Goal: Book appointment/travel/reservation

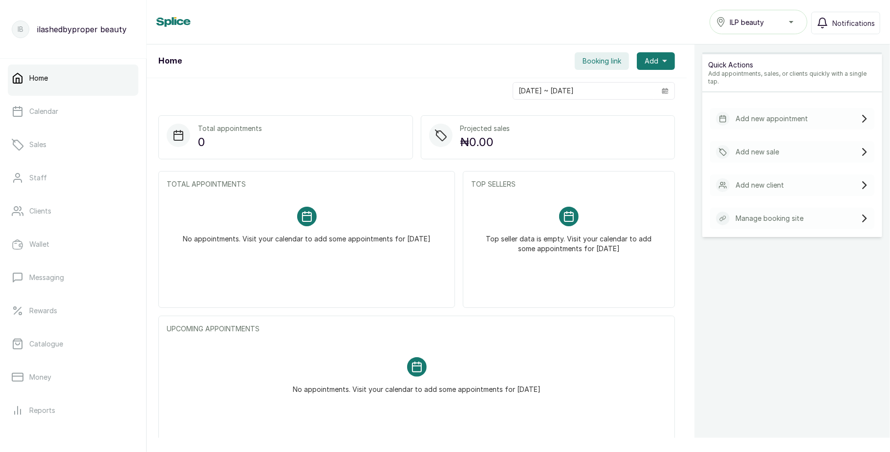
click at [757, 23] on span "ILP beauty" at bounding box center [747, 22] width 34 height 10
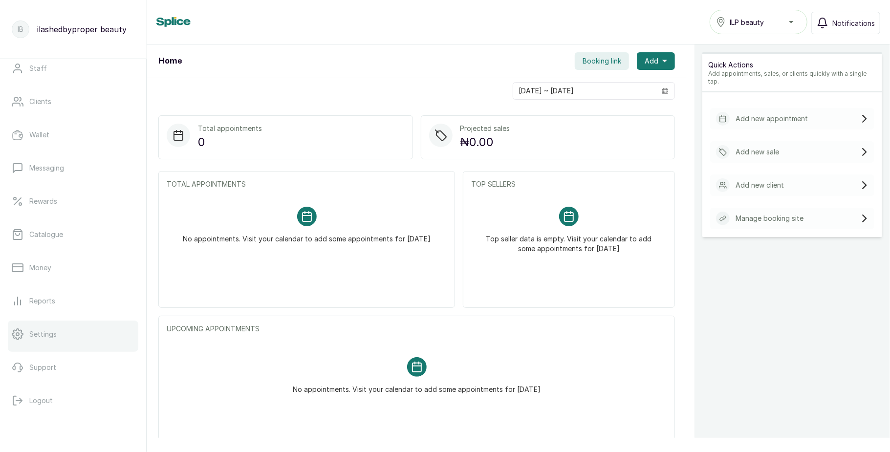
click at [52, 331] on p "Settings" at bounding box center [42, 334] width 27 height 10
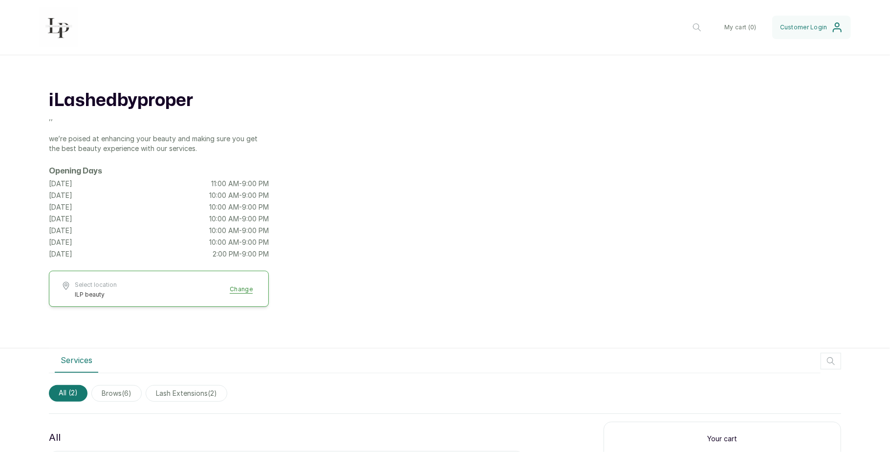
scroll to position [71, 0]
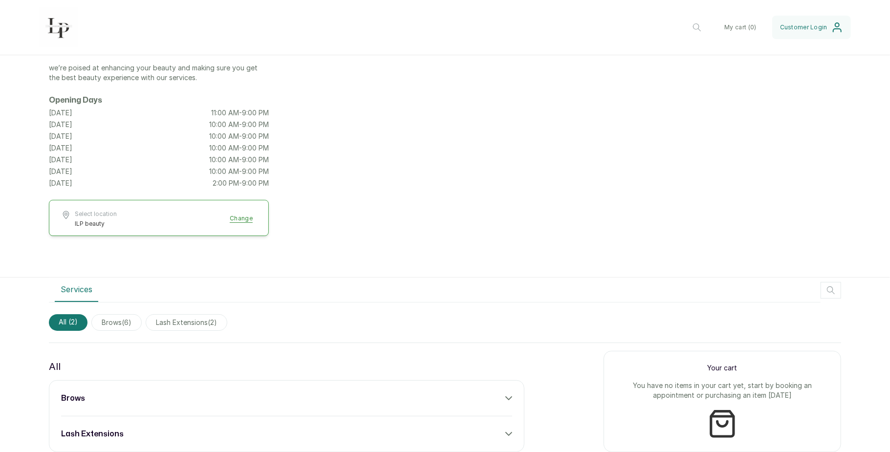
click at [505, 396] on icon at bounding box center [508, 398] width 7 height 7
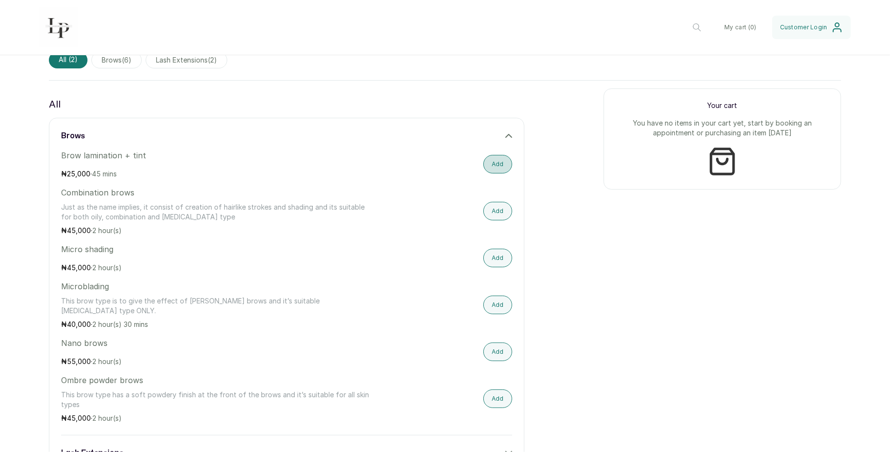
scroll to position [343, 0]
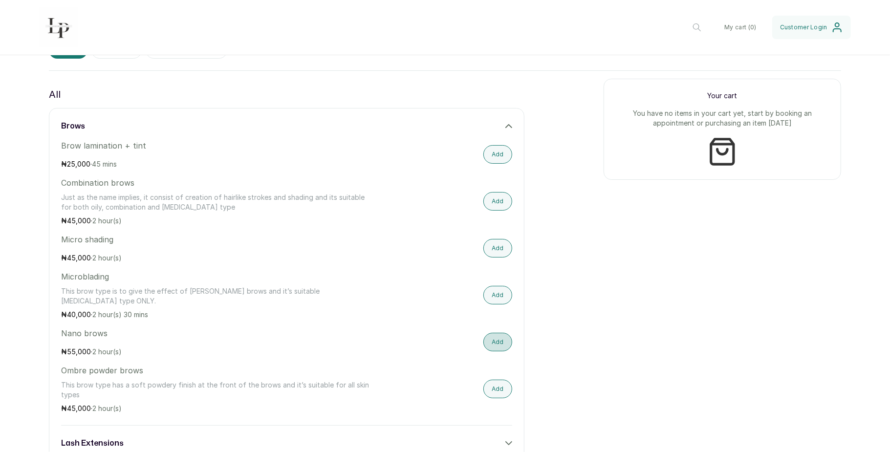
click at [494, 333] on button "Add" at bounding box center [497, 342] width 29 height 19
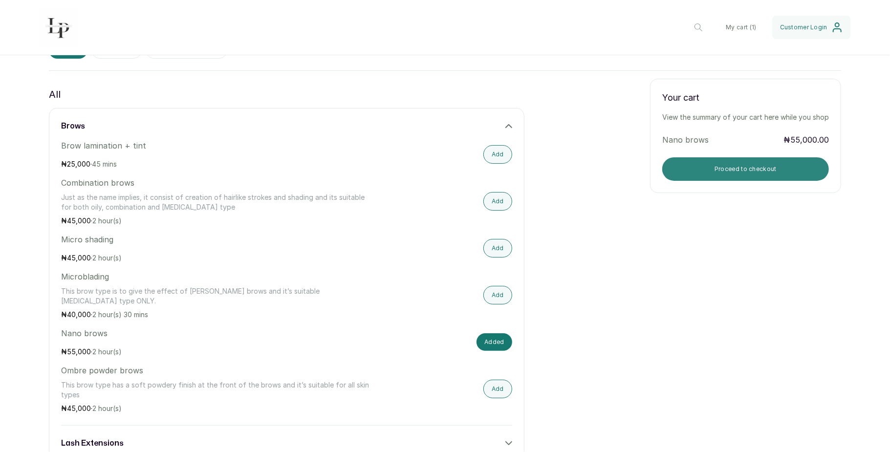
click at [691, 171] on button "Proceed to checkout" at bounding box center [745, 168] width 167 height 23
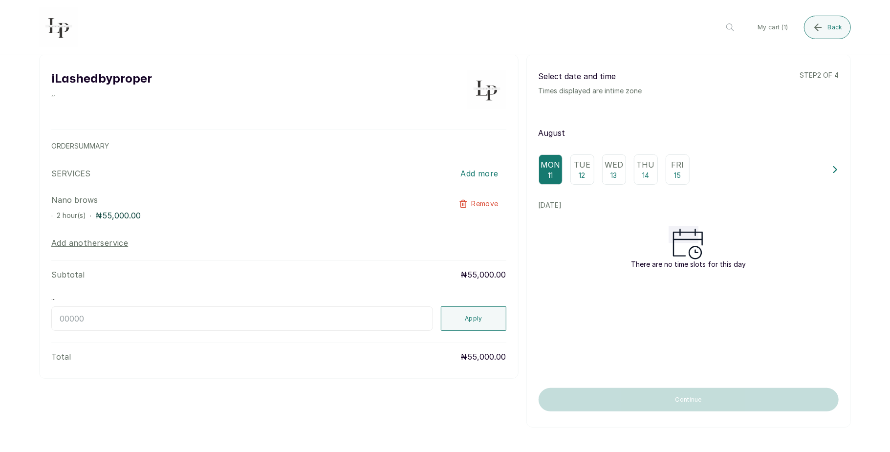
scroll to position [0, 0]
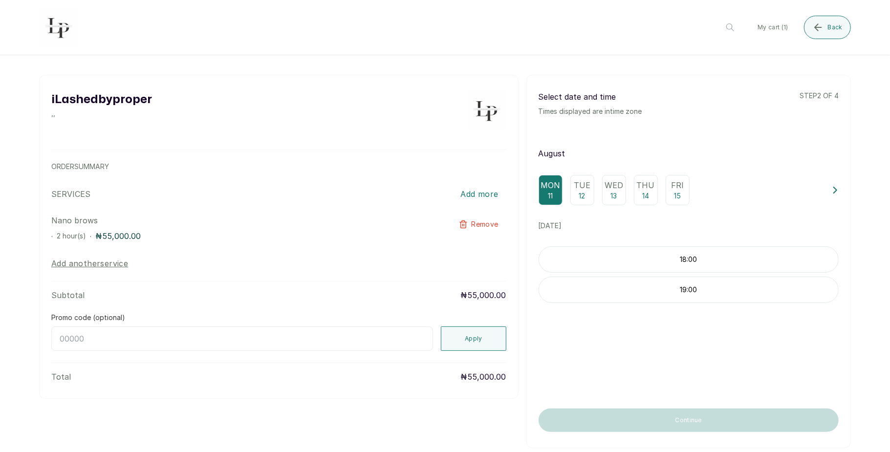
click at [638, 273] on div "18:00" at bounding box center [688, 259] width 300 height 26
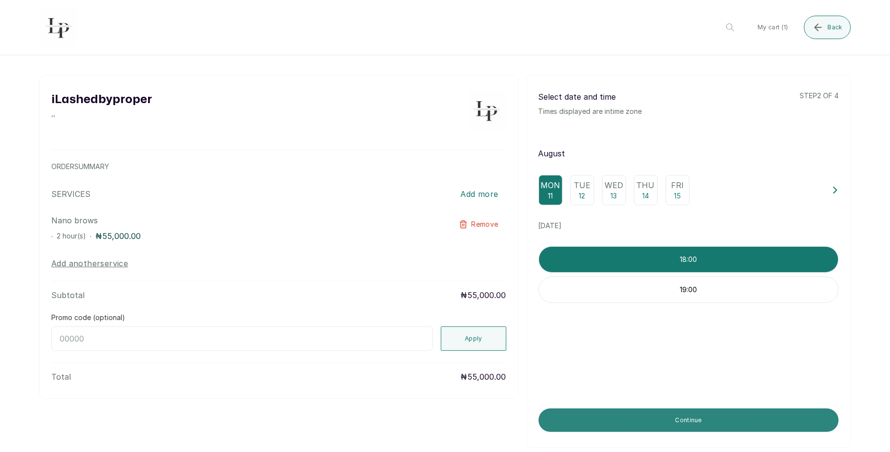
click at [674, 424] on button "Continue" at bounding box center [688, 420] width 300 height 23
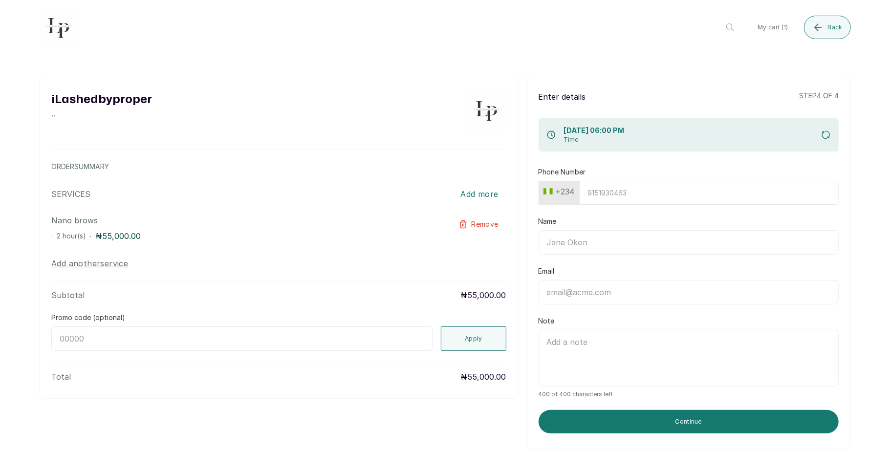
click at [643, 192] on input "Phone Number" at bounding box center [708, 193] width 259 height 24
type input "7017036881"
type input "[PERSON_NAME]"
type input "[EMAIL_ADDRESS][DOMAIN_NAME]"
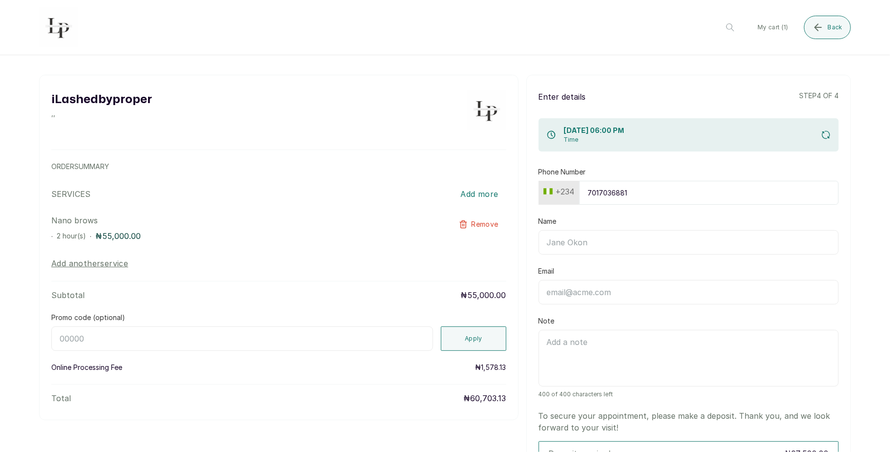
click at [658, 418] on p "To secure your appointment, please make a deposit. Thank you, and we look forwa…" at bounding box center [688, 421] width 300 height 23
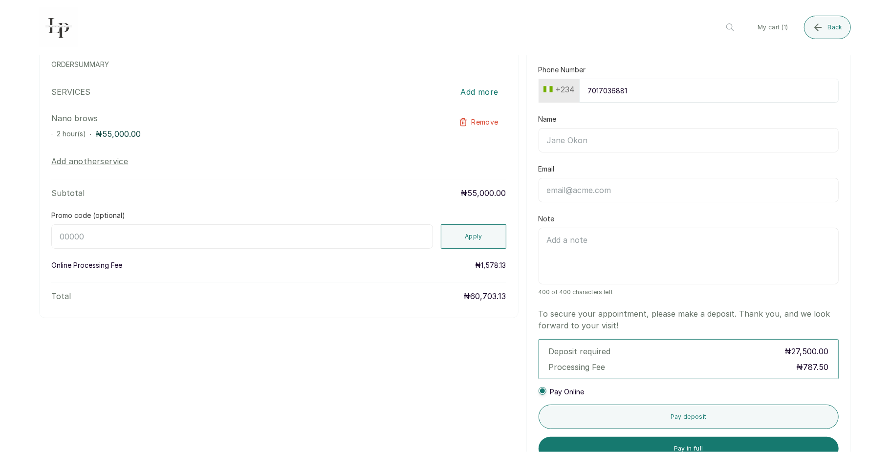
scroll to position [103, 0]
click at [619, 141] on input "Name" at bounding box center [688, 140] width 300 height 24
type input "[PERSON_NAME]"
type input "[EMAIL_ADDRESS][DOMAIN_NAME]"
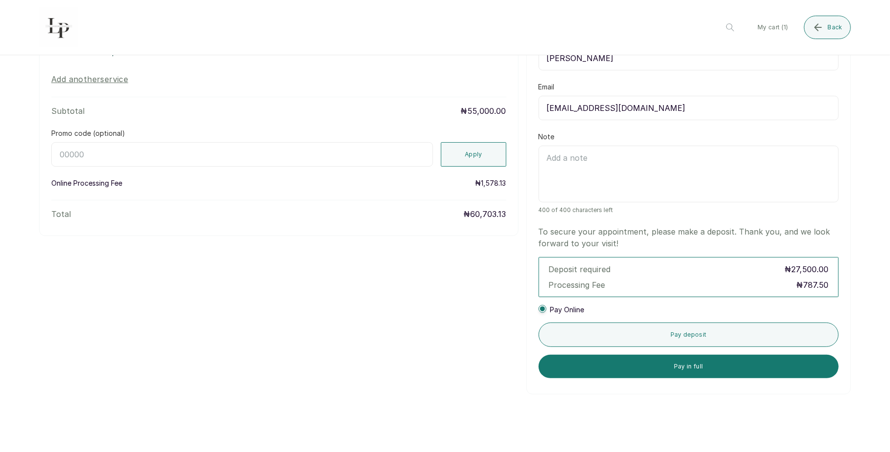
scroll to position [185, 0]
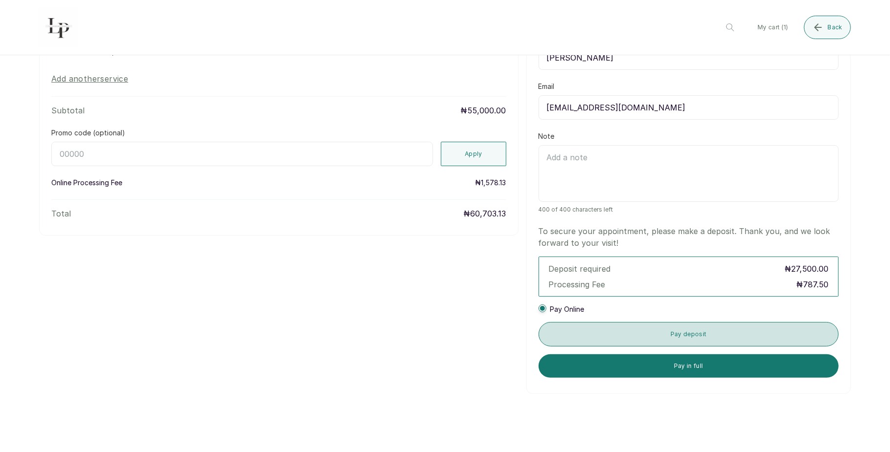
click at [647, 335] on button "Pay deposit" at bounding box center [688, 334] width 300 height 24
